Goal: Book appointment/travel/reservation

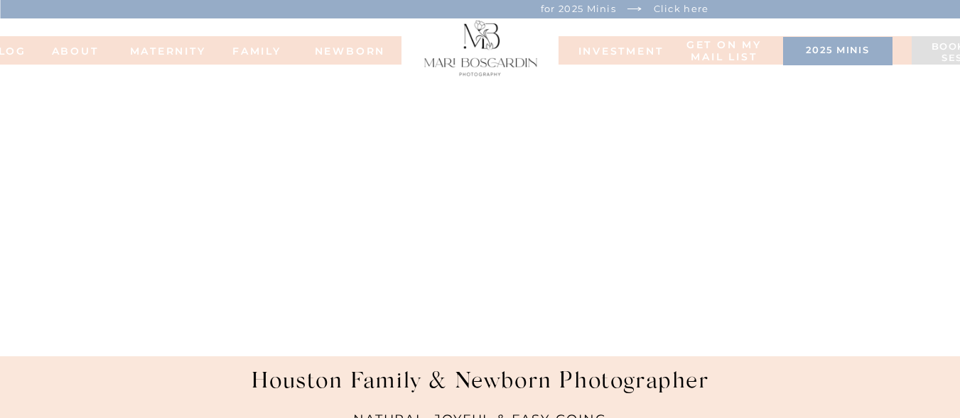
click at [265, 50] on nav "FAMILy" at bounding box center [257, 50] width 57 height 10
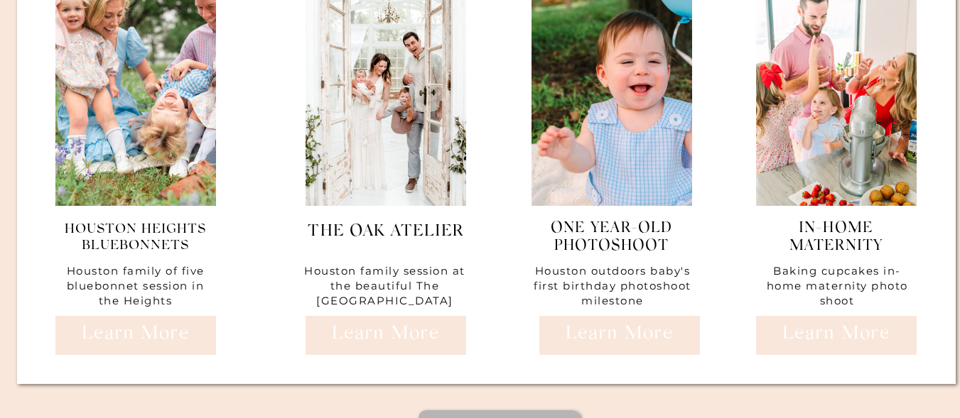
scroll to position [5966, 0]
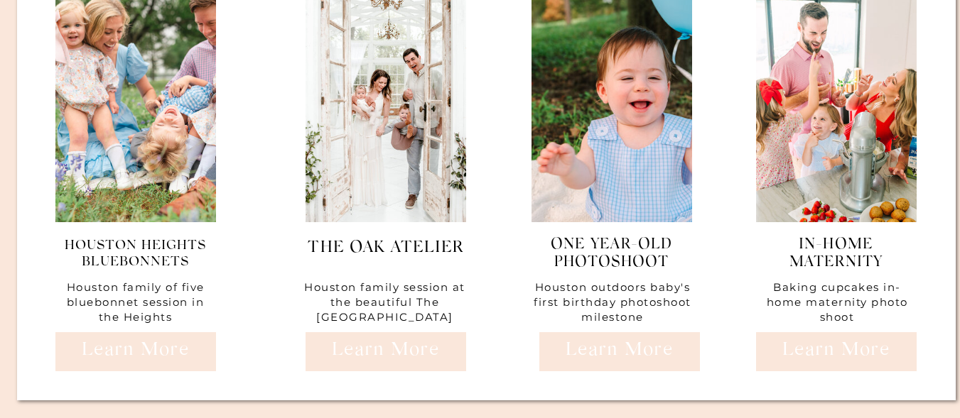
click at [401, 246] on h3 "The Oak Atelier" at bounding box center [386, 252] width 160 height 27
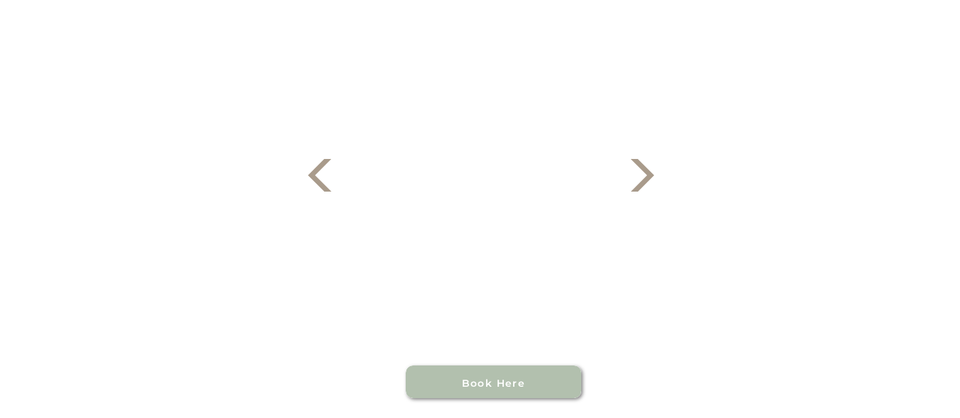
scroll to position [781, 0]
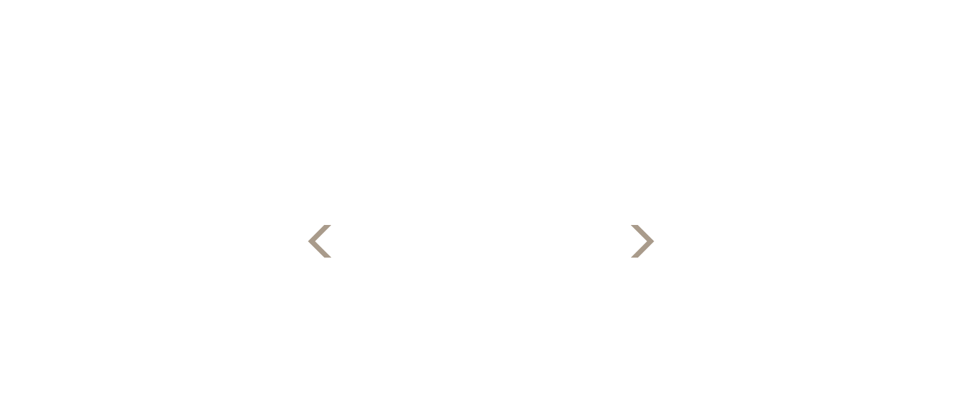
click at [651, 242] on polygon at bounding box center [641, 241] width 23 height 33
click at [318, 246] on polygon at bounding box center [319, 241] width 23 height 33
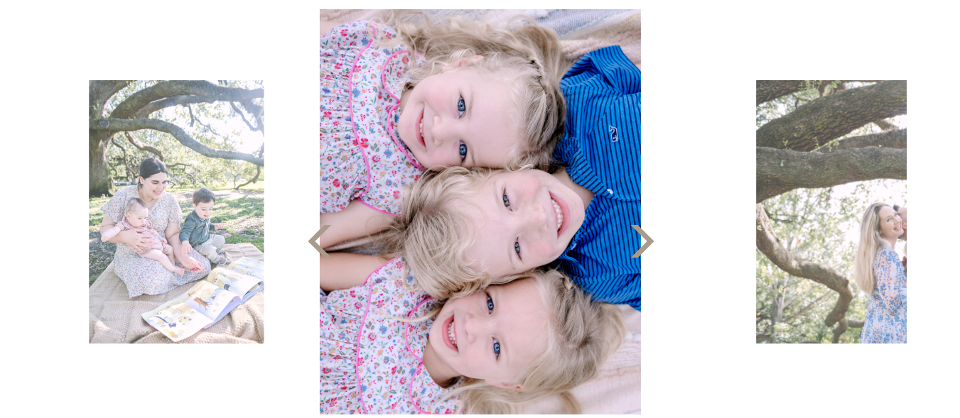
click at [647, 240] on polygon at bounding box center [641, 241] width 23 height 33
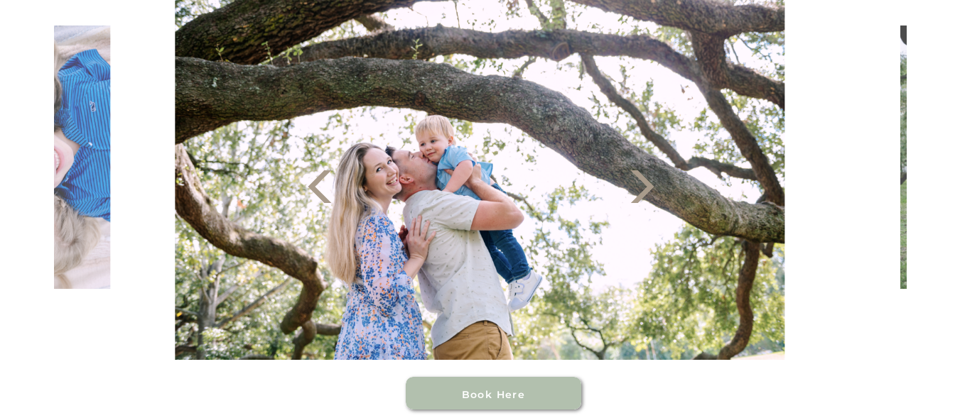
scroll to position [852, 0]
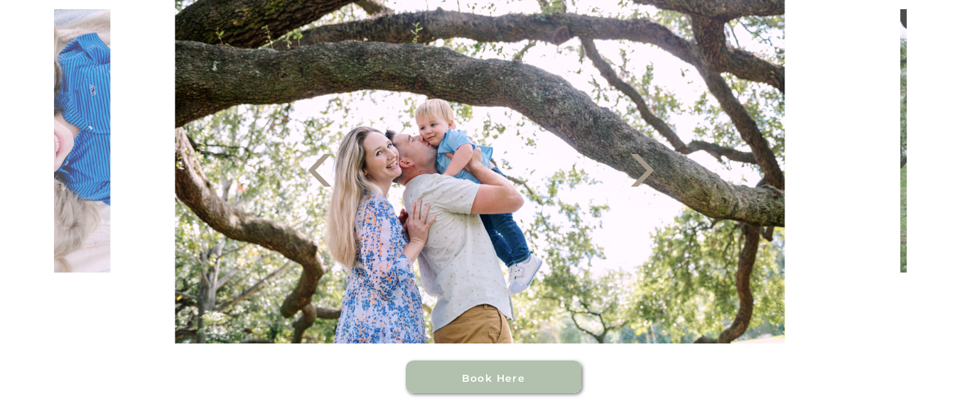
click at [650, 175] on icon at bounding box center [642, 170] width 43 height 43
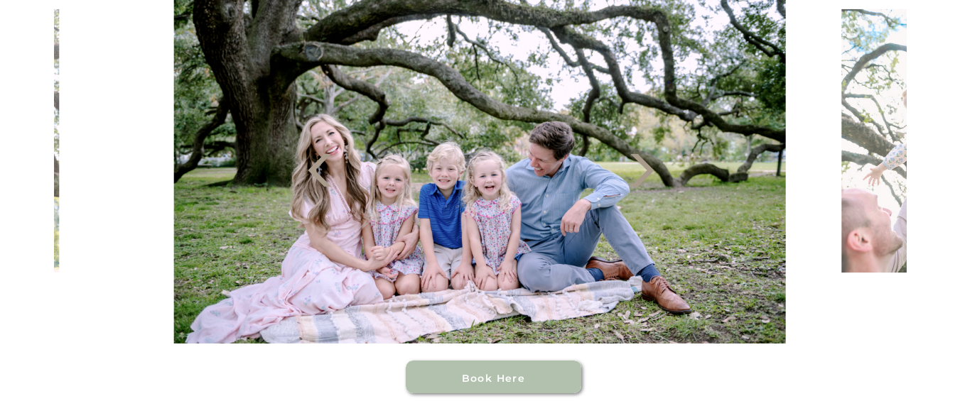
click at [648, 175] on polygon at bounding box center [641, 170] width 23 height 33
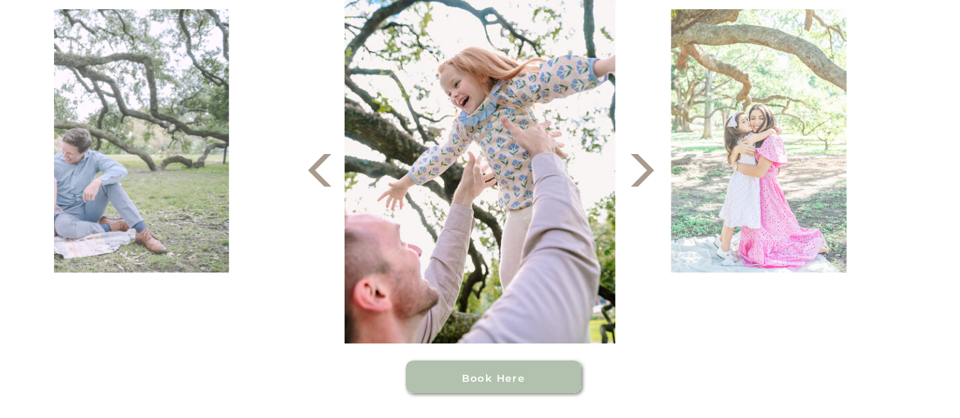
click at [648, 175] on polygon at bounding box center [641, 170] width 23 height 33
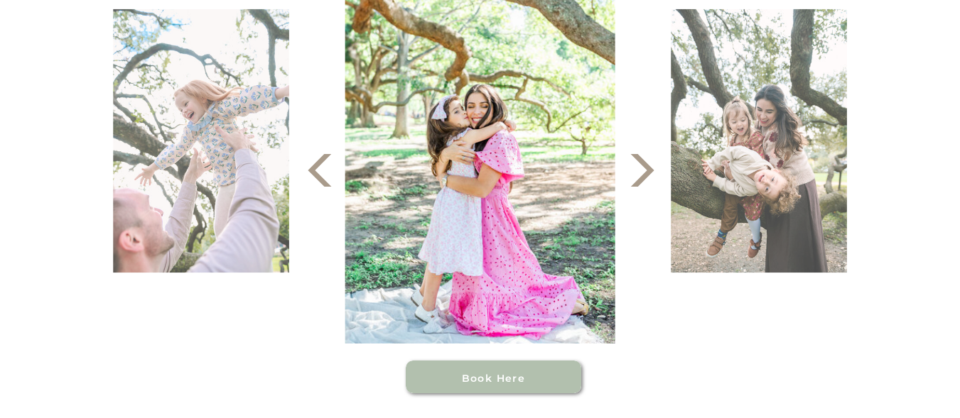
click at [648, 175] on polygon at bounding box center [641, 170] width 23 height 33
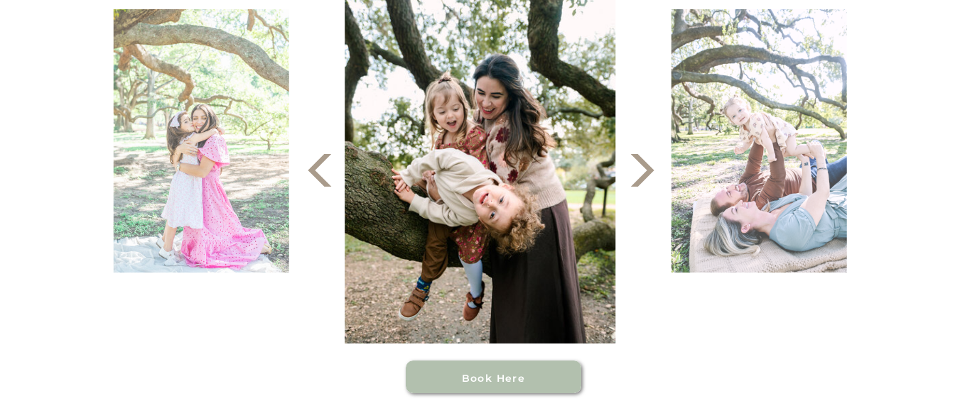
click at [648, 175] on polygon at bounding box center [641, 170] width 23 height 33
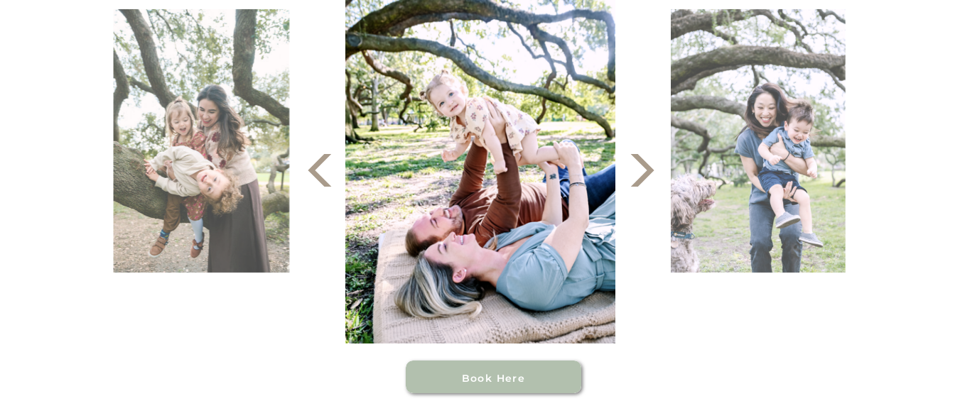
click at [648, 175] on polygon at bounding box center [641, 170] width 23 height 33
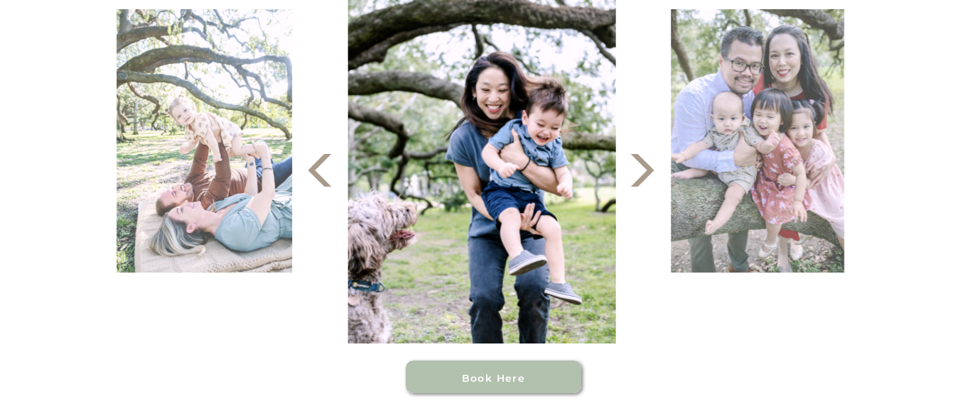
click at [648, 175] on polygon at bounding box center [641, 170] width 23 height 33
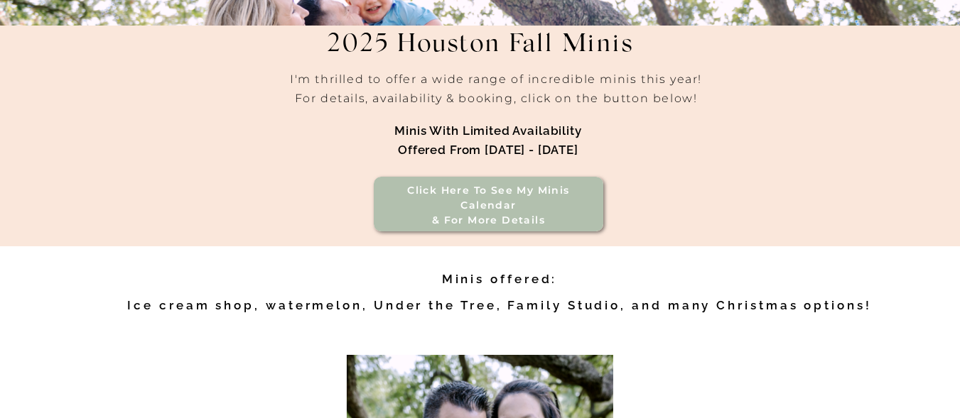
scroll to position [426, 0]
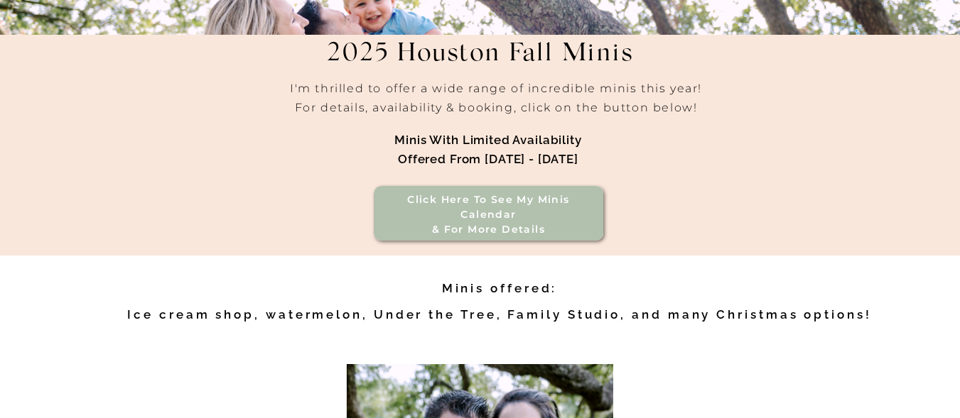
click at [488, 210] on h3 "Click here to see my minis calendar & for more details" at bounding box center [488, 207] width 203 height 31
